Goal: Information Seeking & Learning: Learn about a topic

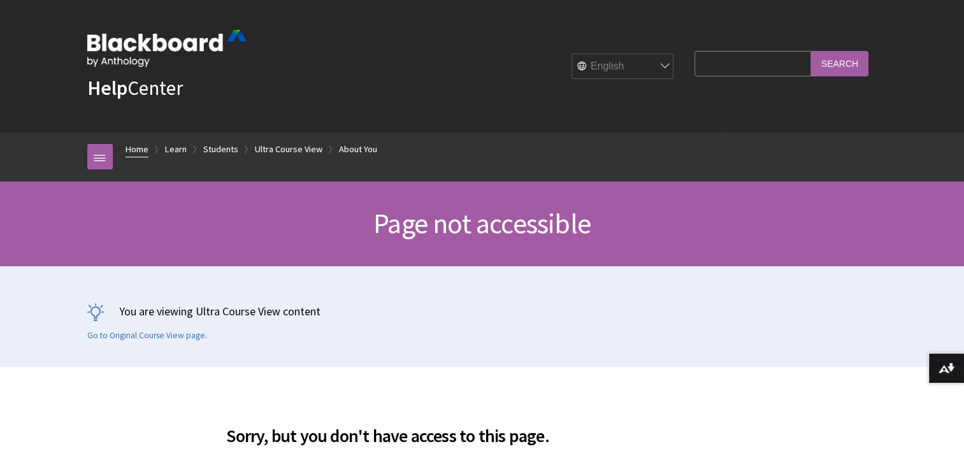
click at [139, 150] on link "Home" at bounding box center [136, 149] width 23 height 16
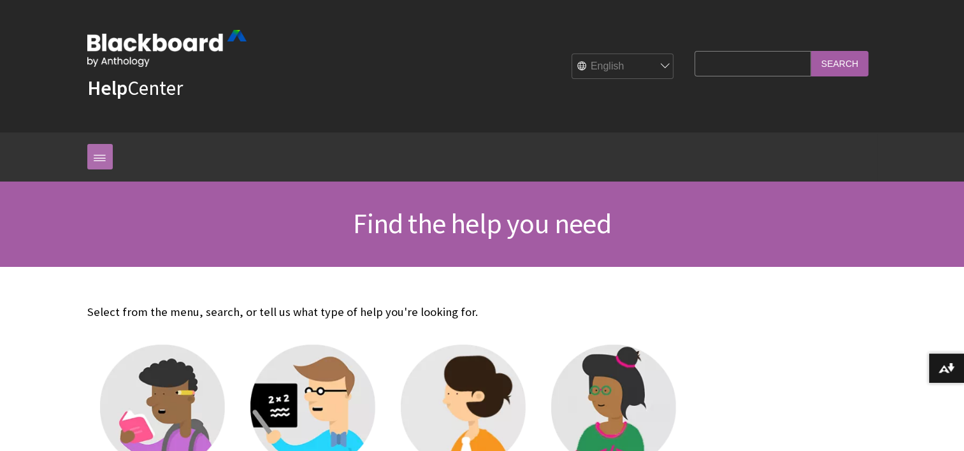
click at [101, 155] on link at bounding box center [99, 156] width 25 height 25
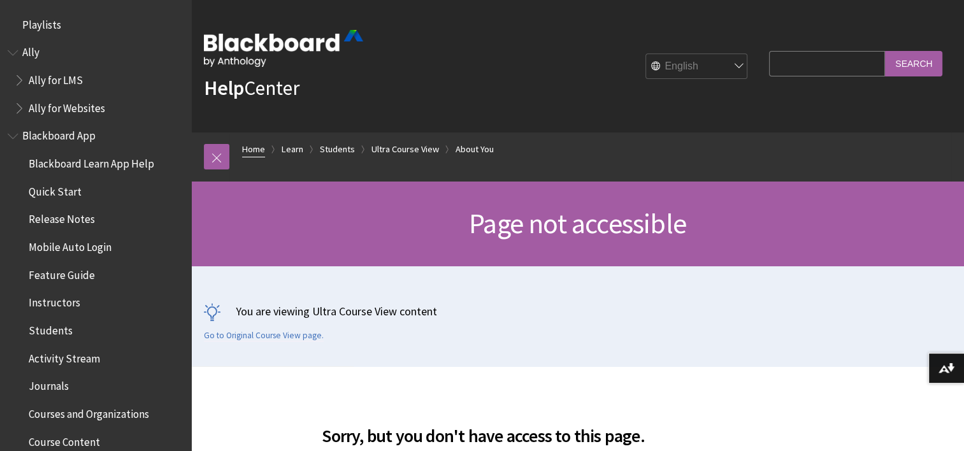
click at [262, 153] on link "Home" at bounding box center [253, 149] width 23 height 16
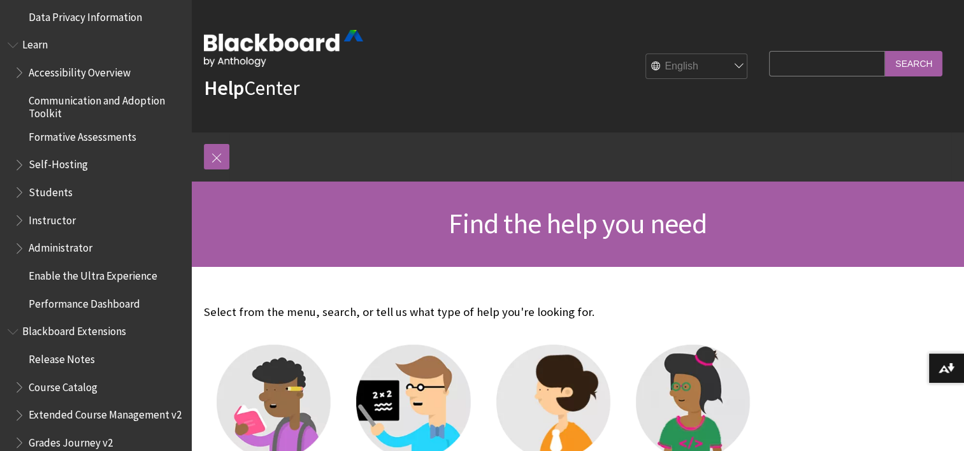
scroll to position [1065, 0]
click at [66, 61] on span "Accessibility Overview" at bounding box center [80, 69] width 102 height 17
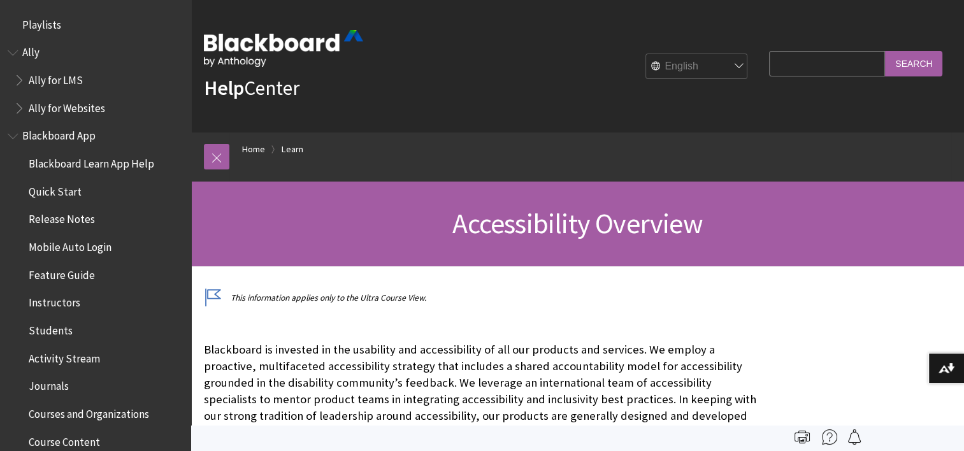
scroll to position [1107, 0]
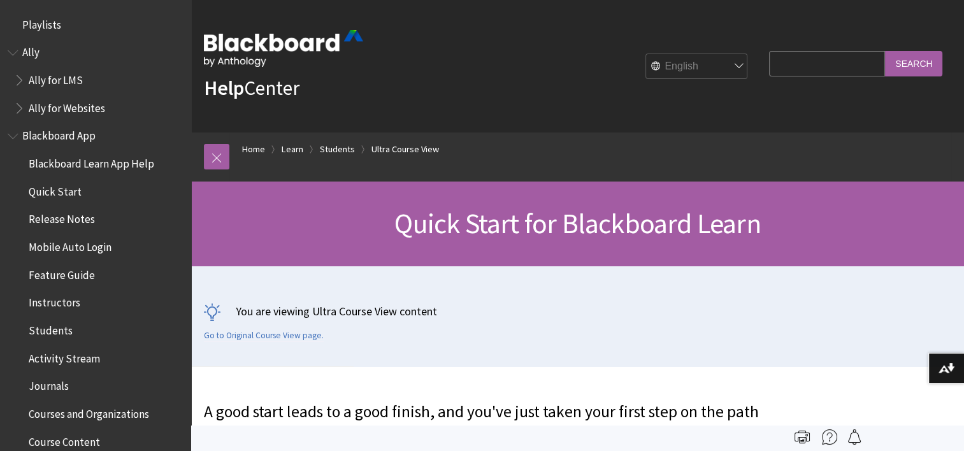
scroll to position [1744, 0]
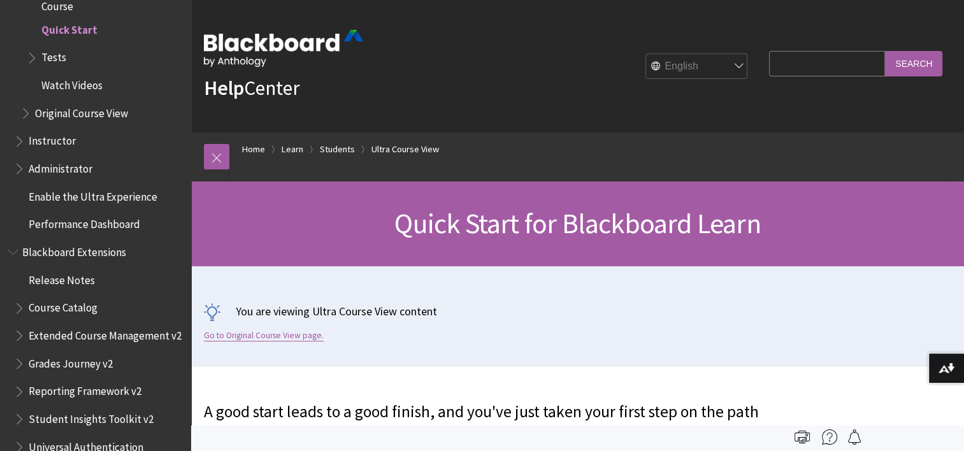
click at [296, 334] on link "Go to Original Course View page." at bounding box center [264, 335] width 120 height 11
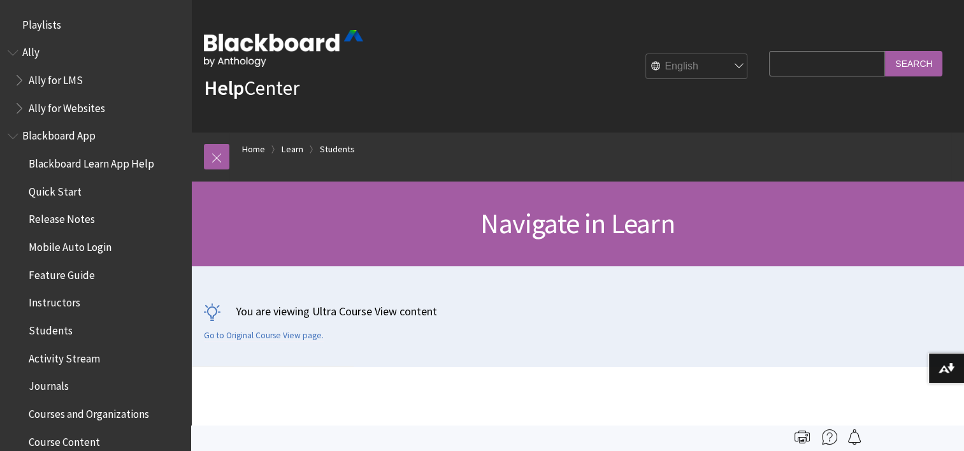
scroll to position [1450, 0]
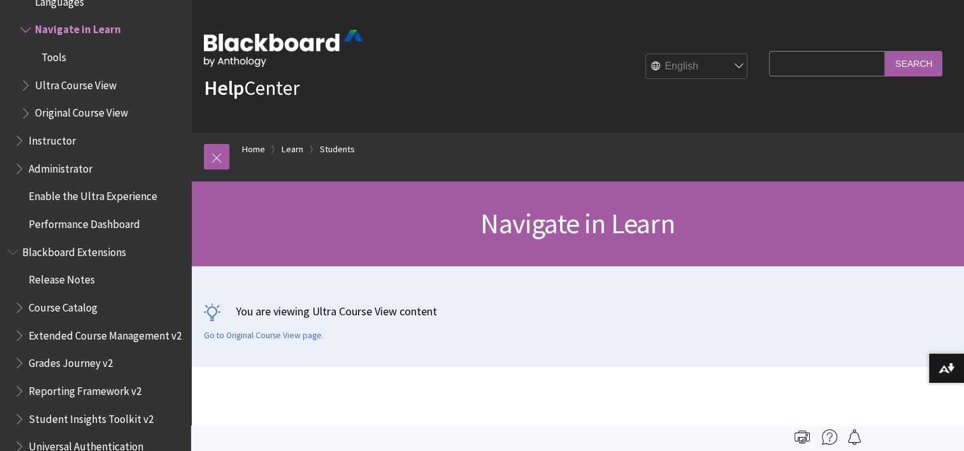
drag, startPoint x: 0, startPoint y: 0, endPoint x: 878, endPoint y: -13, distance: 878.4
click at [170, 80] on span "Ultra Course View" at bounding box center [101, 86] width 163 height 22
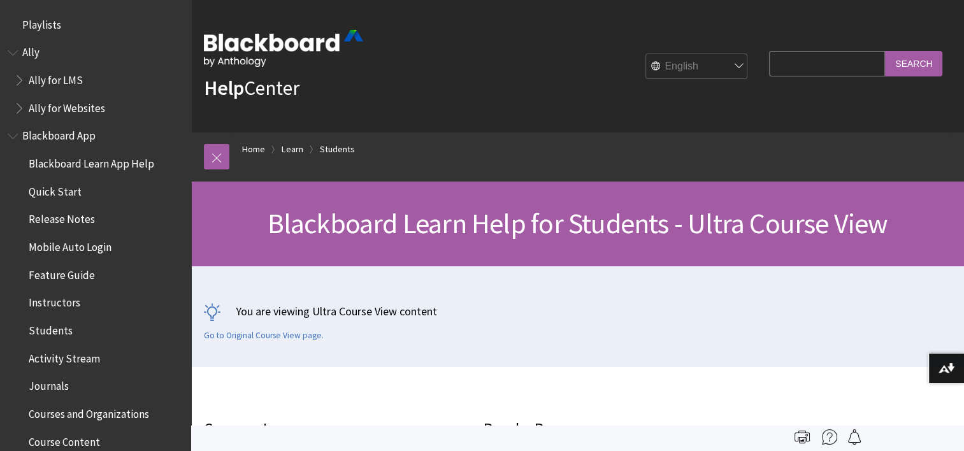
scroll to position [1477, 0]
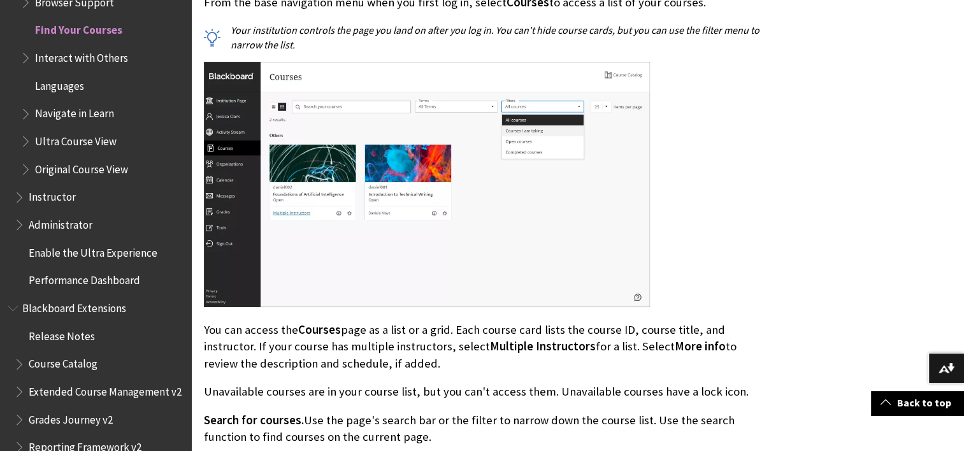
scroll to position [473, 0]
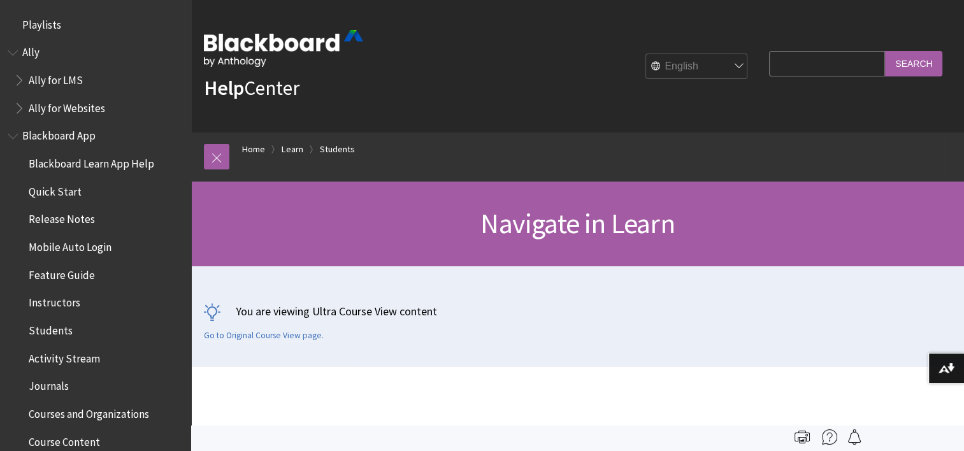
click at [81, 140] on span "Blackboard App" at bounding box center [58, 133] width 73 height 17
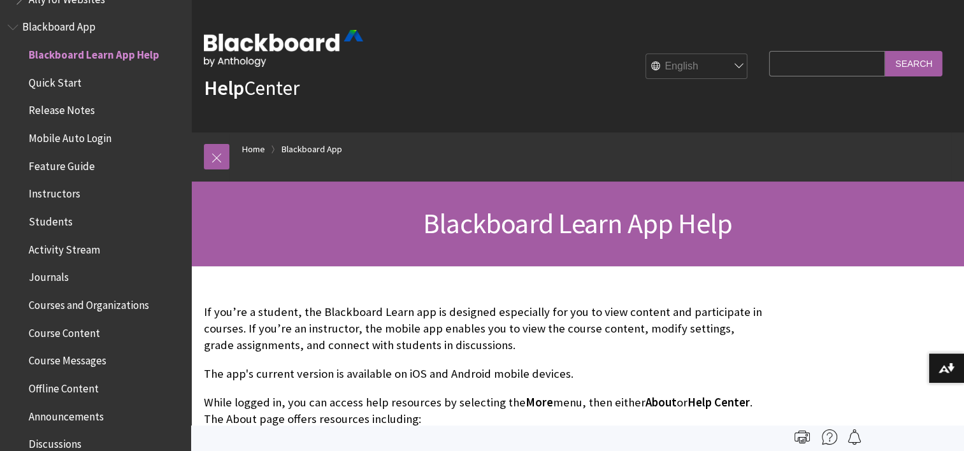
scroll to position [108, 0]
click at [248, 143] on link "Home" at bounding box center [253, 149] width 23 height 16
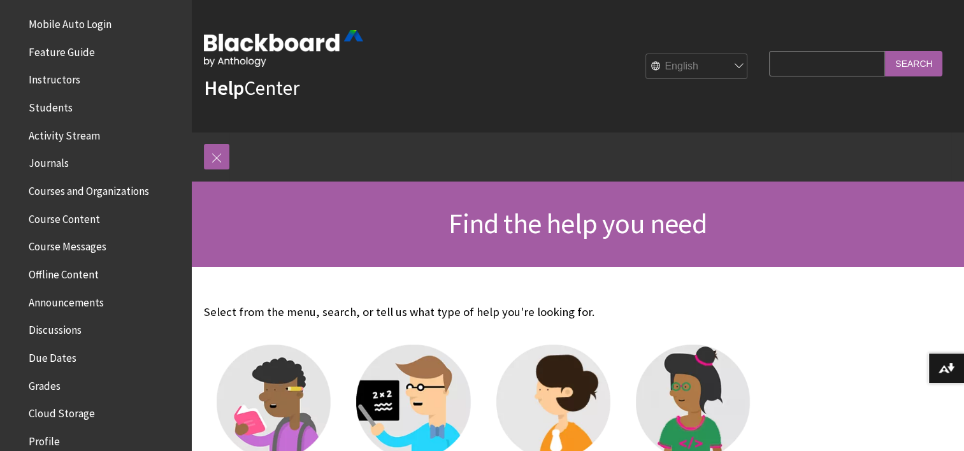
scroll to position [327, 0]
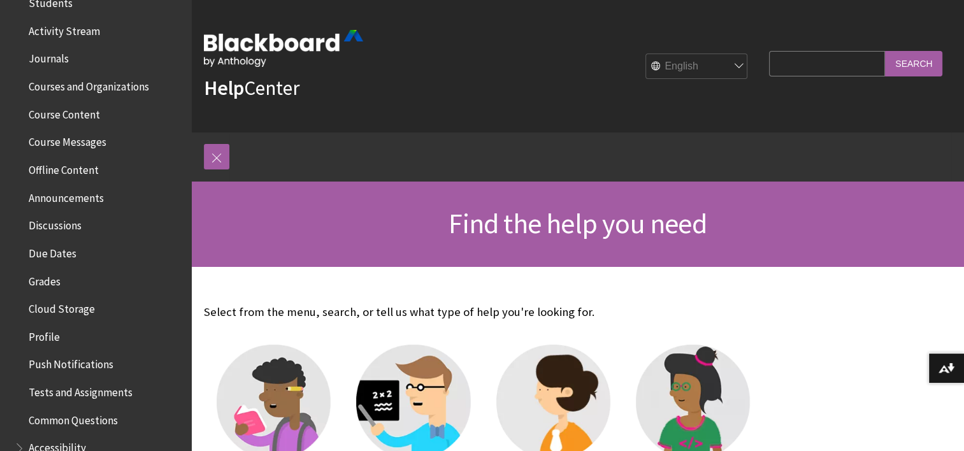
click at [48, 278] on span "Grades" at bounding box center [45, 279] width 32 height 17
